Goal: Information Seeking & Learning: Compare options

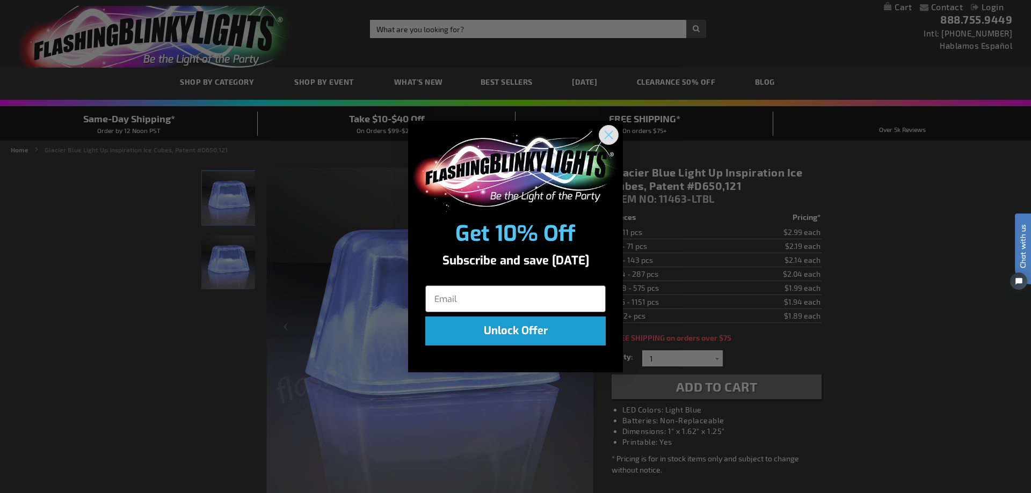
click at [606, 134] on circle "Close dialog" at bounding box center [609, 135] width 18 height 18
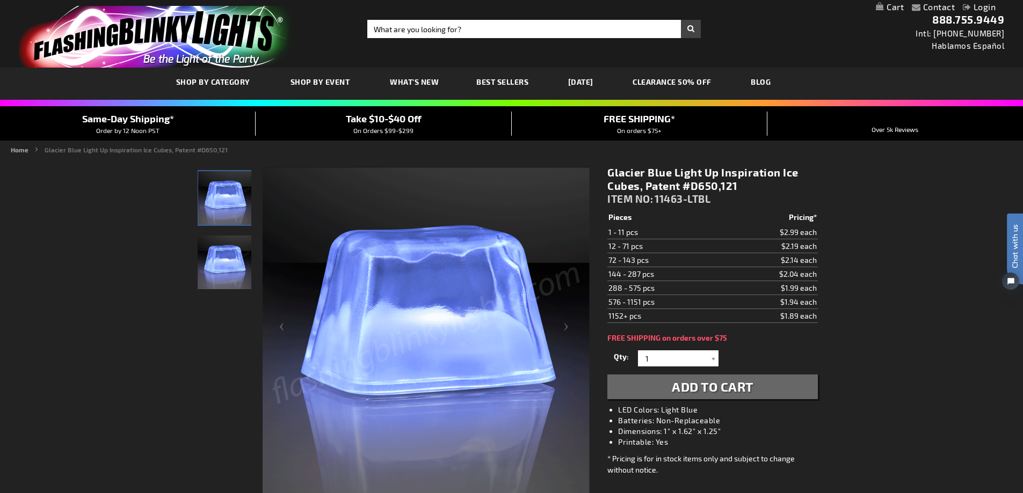
scroll to position [215, 0]
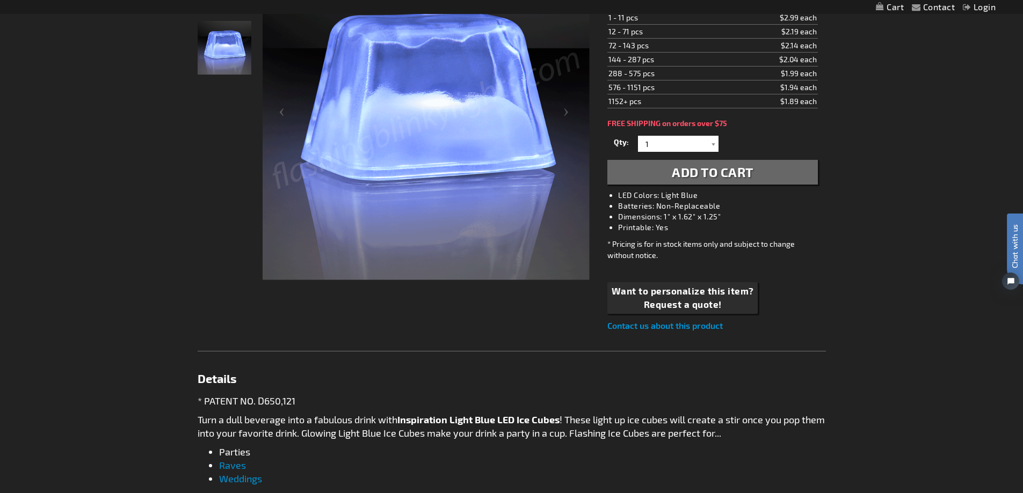
drag, startPoint x: 928, startPoint y: 314, endPoint x: 903, endPoint y: 429, distance: 118.0
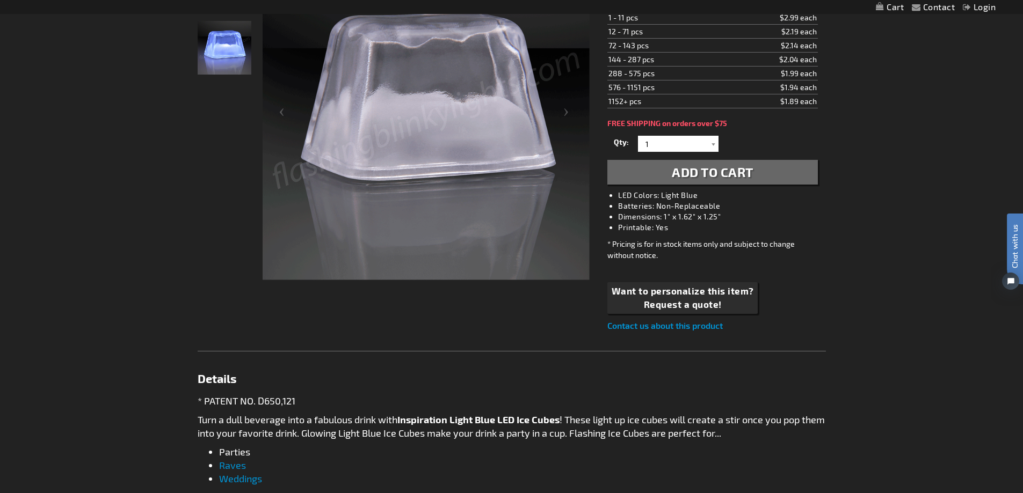
click at [903, 429] on div "Contact Compare Products Login Skip to Content My Cart My Cart Close You have n…" at bounding box center [511, 468] width 1023 height 1366
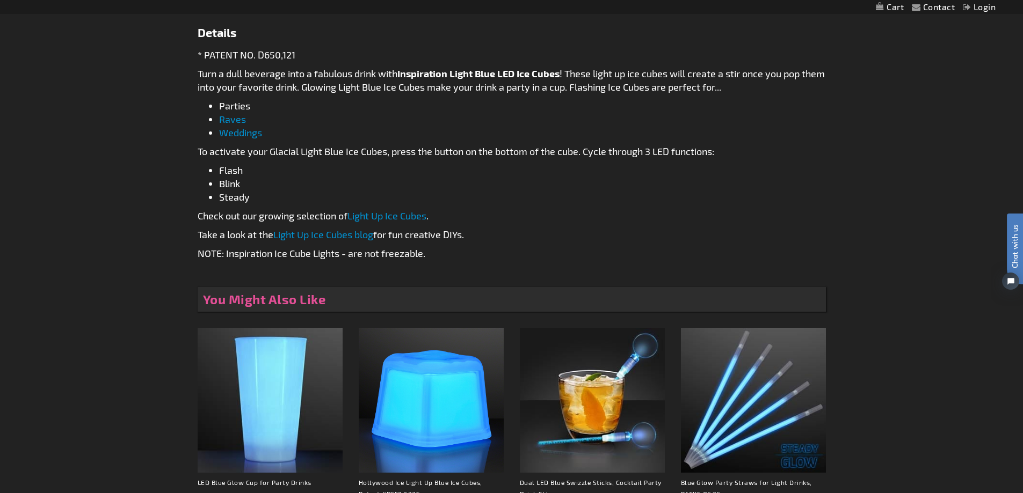
scroll to position [644, 0]
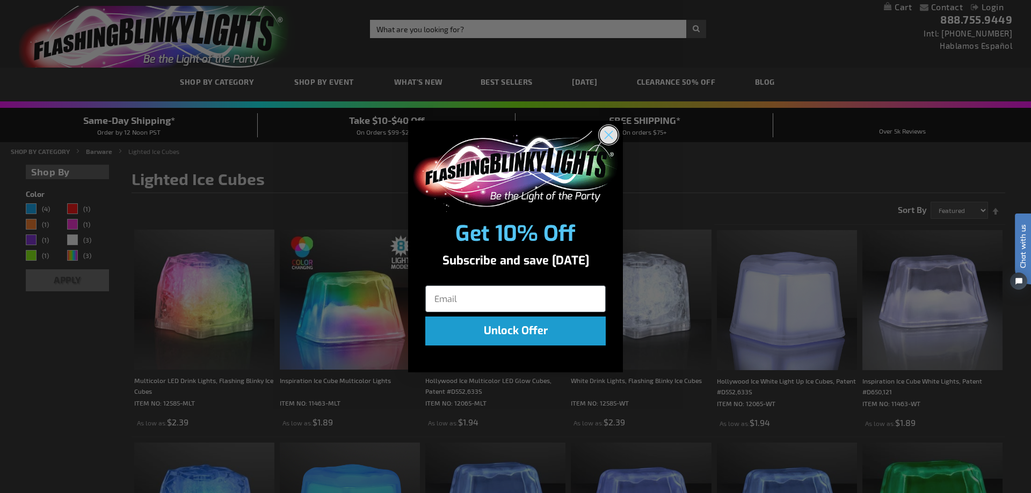
click at [610, 132] on circle "Close dialog" at bounding box center [609, 135] width 18 height 18
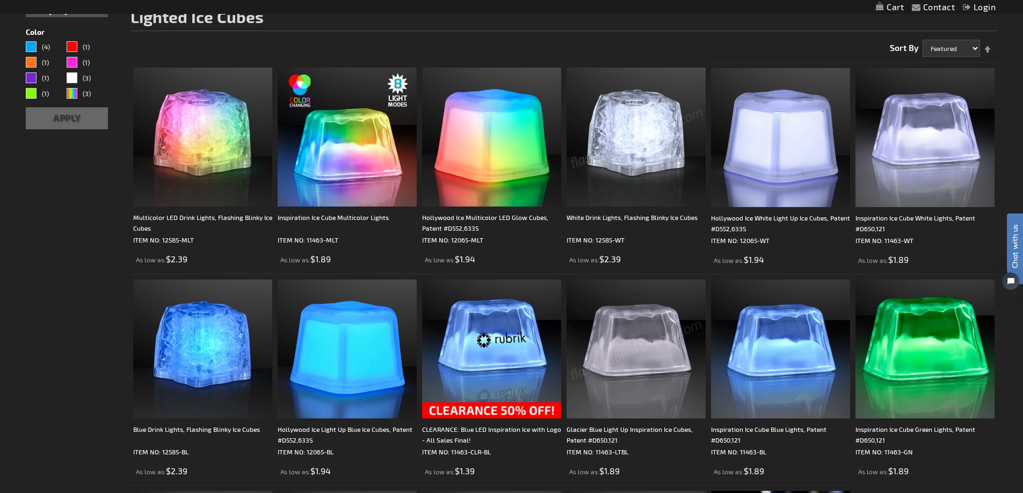
scroll to position [161, 0]
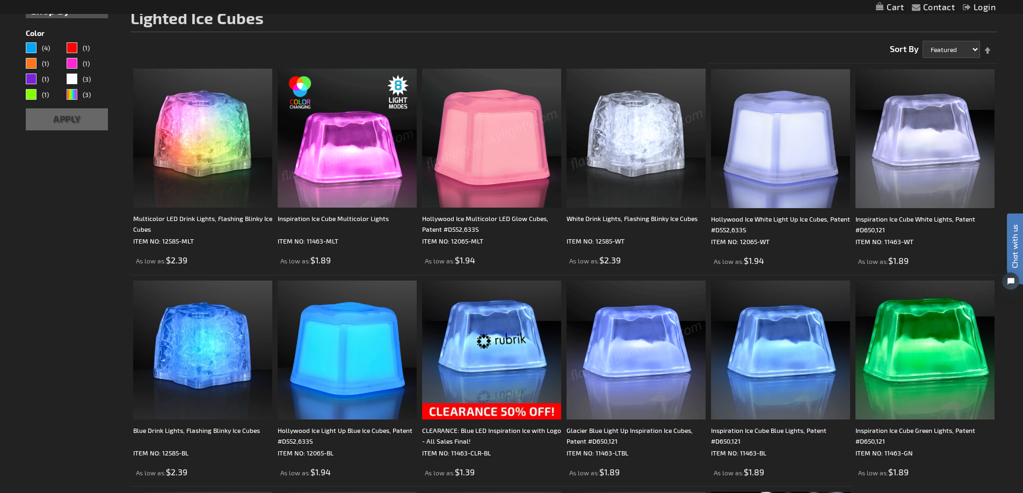
click at [341, 160] on img at bounding box center [347, 138] width 139 height 139
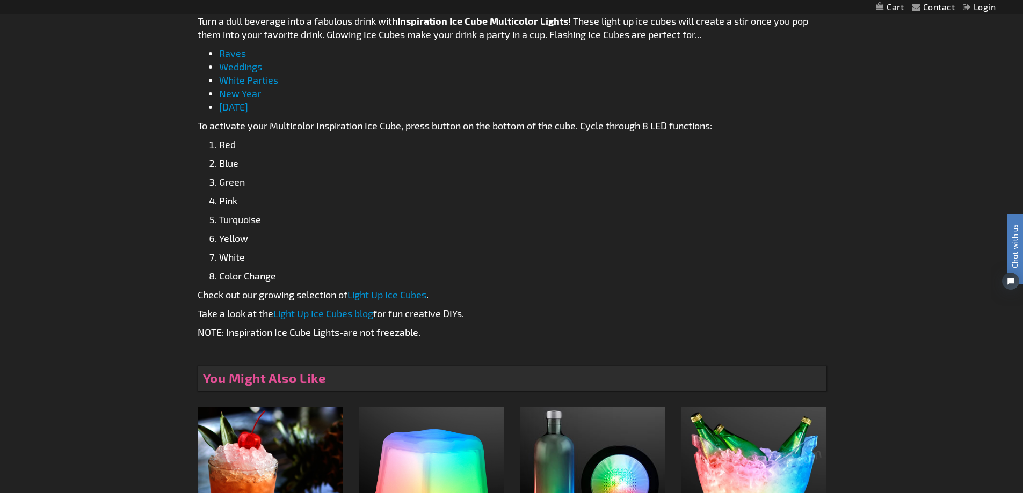
scroll to position [966, 0]
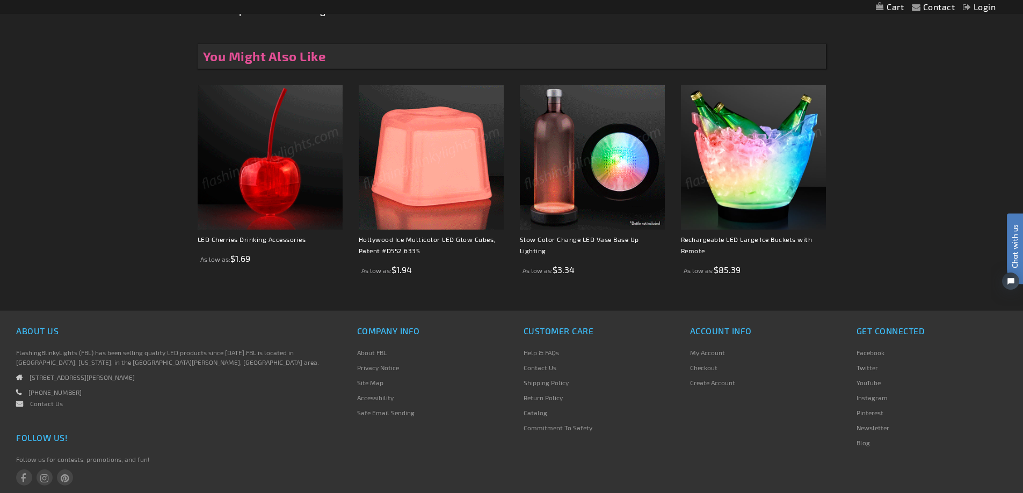
click at [407, 139] on img at bounding box center [431, 157] width 145 height 145
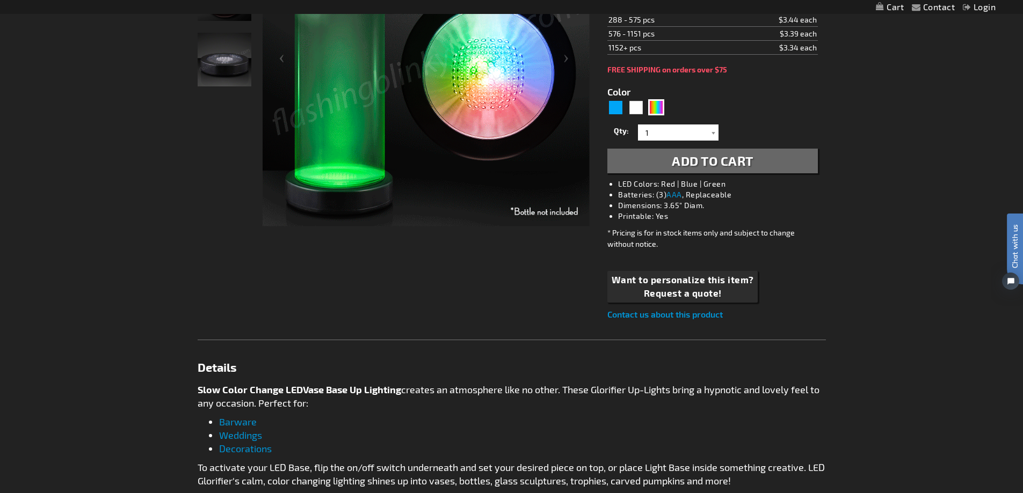
scroll to position [591, 0]
